Goal: Task Accomplishment & Management: Use online tool/utility

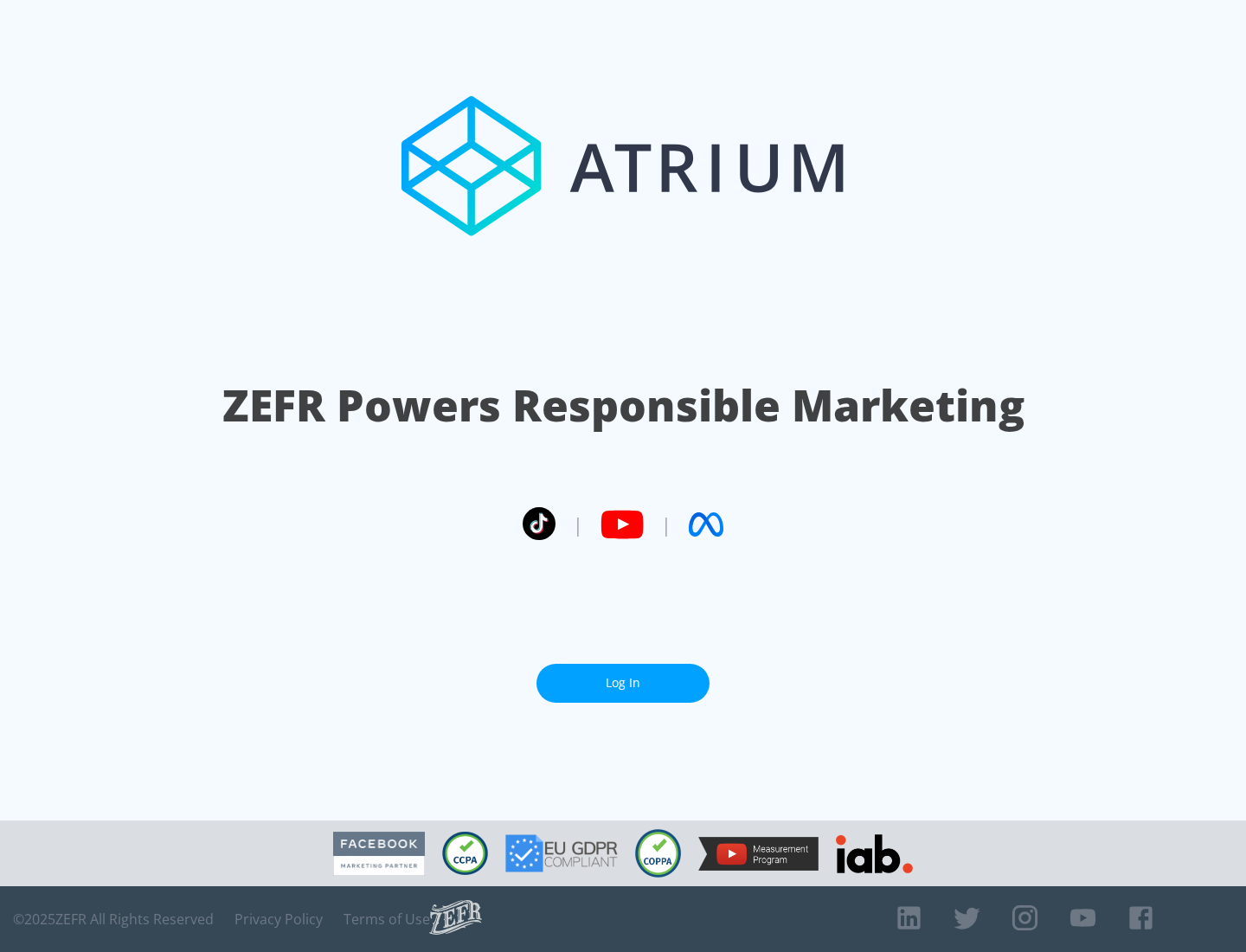
click at [623, 676] on link "Log In" at bounding box center [623, 683] width 173 height 39
